Goal: Task Accomplishment & Management: Manage account settings

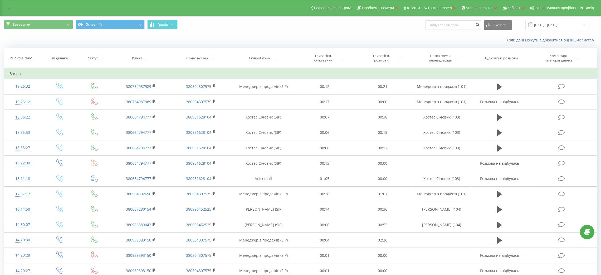
click at [11, 4] on div "Реферальна програма Проблемні номери Клієнти Clear numbers Numbers reserve Кабі…" at bounding box center [300, 8] width 601 height 16
click at [9, 6] on link at bounding box center [9, 7] width 9 height 7
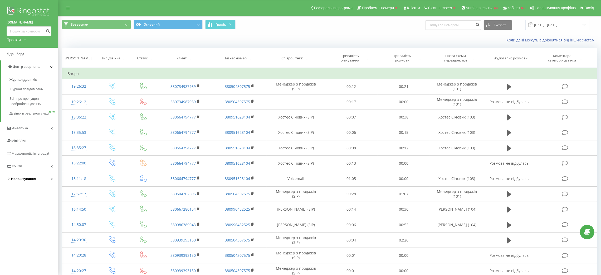
click at [28, 181] on span "Налаштування" at bounding box center [23, 179] width 25 height 4
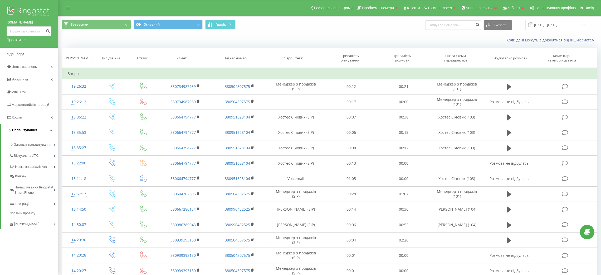
click at [39, 136] on link "Налаштування" at bounding box center [29, 130] width 57 height 13
click at [37, 132] on link "Налаштування" at bounding box center [29, 130] width 58 height 13
click at [31, 142] on link "Загальні налаштування" at bounding box center [33, 146] width 49 height 16
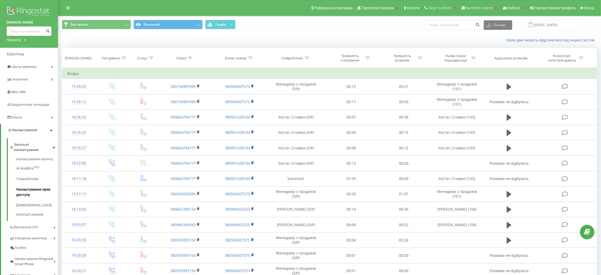
click at [28, 187] on span "Налаштування прав доступу" at bounding box center [35, 192] width 39 height 11
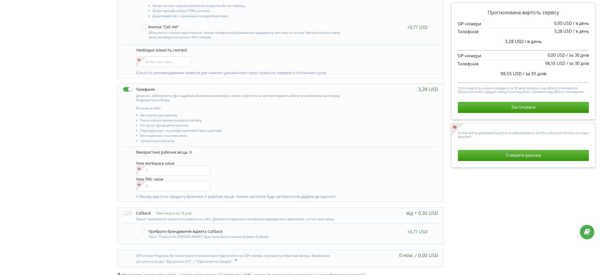
scroll to position [159, 0]
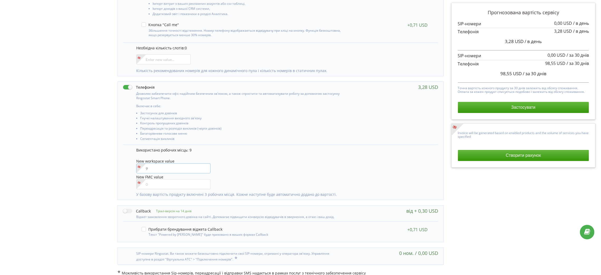
click at [155, 169] on input"] "number" at bounding box center [173, 168] width 74 height 10
type input"] "12"
click at [214, 169] on div "New workspace value 12" at bounding box center [284, 166] width 297 height 15
drag, startPoint x: 496, startPoint y: 76, endPoint x: 513, endPoint y: 74, distance: 16.7
click at [513, 74] on div "131,40 USD / за 30 днів" at bounding box center [523, 73] width 131 height 13
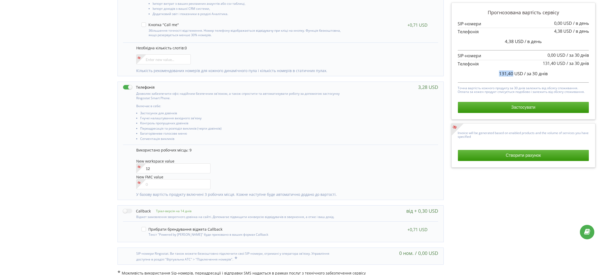
copy span "131,40"
click at [257, 165] on div "New workspace value 12" at bounding box center [284, 166] width 297 height 15
drag, startPoint x: 497, startPoint y: 74, endPoint x: 512, endPoint y: 74, distance: 15.8
click at [512, 74] on div "98,55 USD / за 30 днів" at bounding box center [523, 73] width 131 height 13
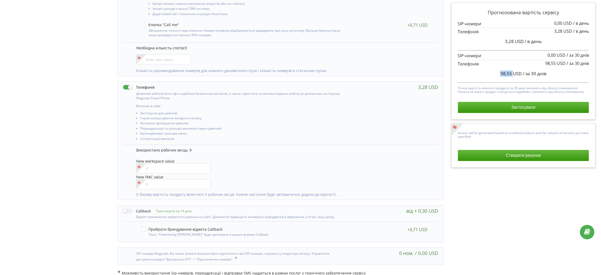
copy span "98,55"
click at [549, 76] on div "98,55 USD / за 30 днів" at bounding box center [523, 73] width 131 height 13
drag, startPoint x: 551, startPoint y: 74, endPoint x: 514, endPoint y: 74, distance: 36.4
click at [514, 74] on div "98,55 USD / за 30 днів" at bounding box center [523, 73] width 131 height 13
copy span "USD / за 30 днів"
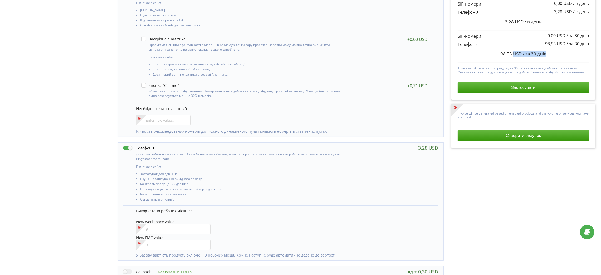
scroll to position [0, 0]
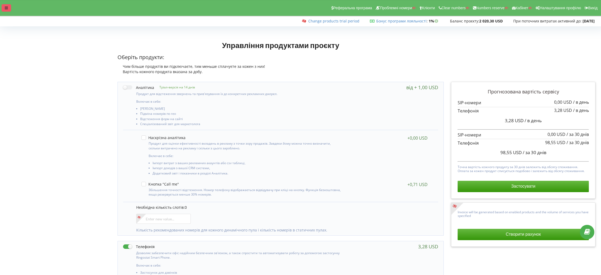
click at [9, 8] on div at bounding box center [6, 7] width 9 height 7
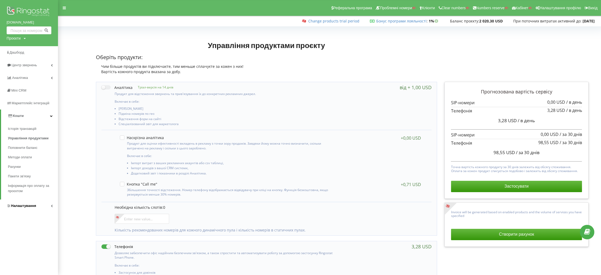
click at [28, 204] on span "Налаштування" at bounding box center [23, 206] width 25 height 4
click at [30, 141] on span "Загальні налаштування" at bounding box center [31, 145] width 38 height 11
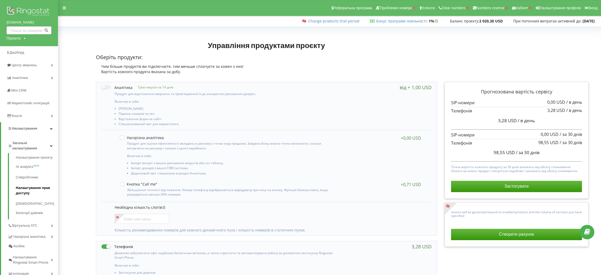
click at [28, 191] on link "Налаштування прав доступу" at bounding box center [37, 190] width 42 height 16
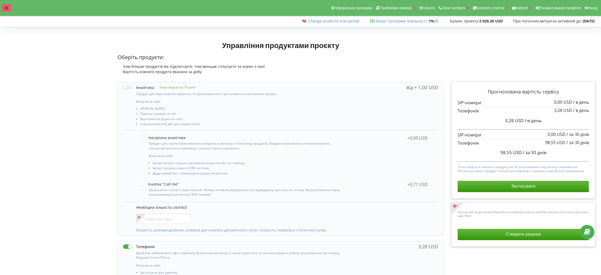
click at [10, 8] on div at bounding box center [6, 7] width 9 height 7
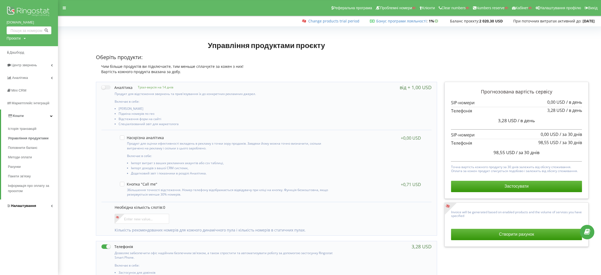
click at [21, 204] on span "Налаштування" at bounding box center [23, 206] width 25 height 4
click at [40, 145] on span "Загальні налаштування" at bounding box center [31, 145] width 38 height 11
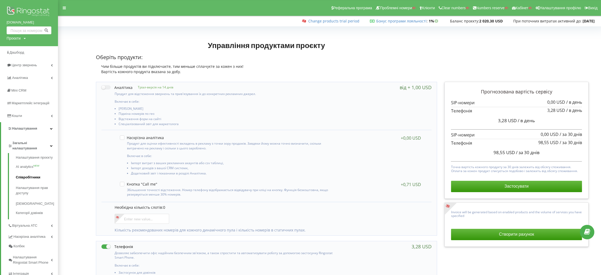
click at [36, 178] on link "Співробітники" at bounding box center [37, 177] width 42 height 11
